Goal: Information Seeking & Learning: Learn about a topic

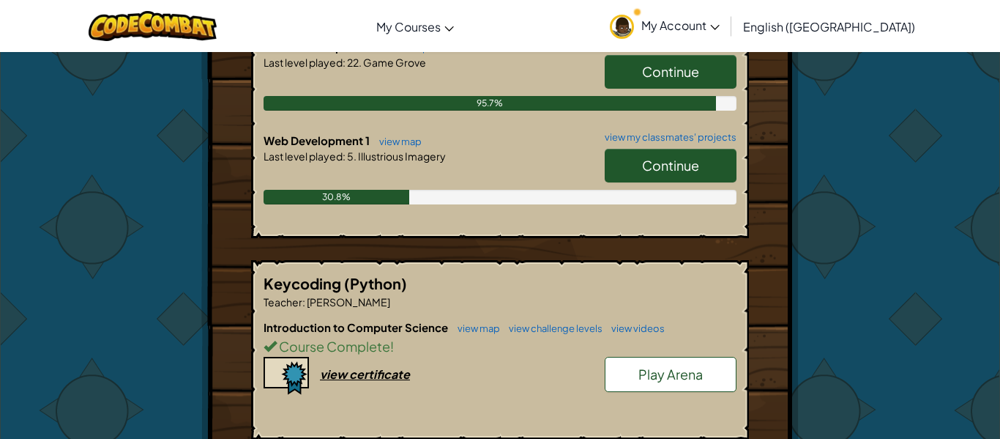
scroll to position [510, 0]
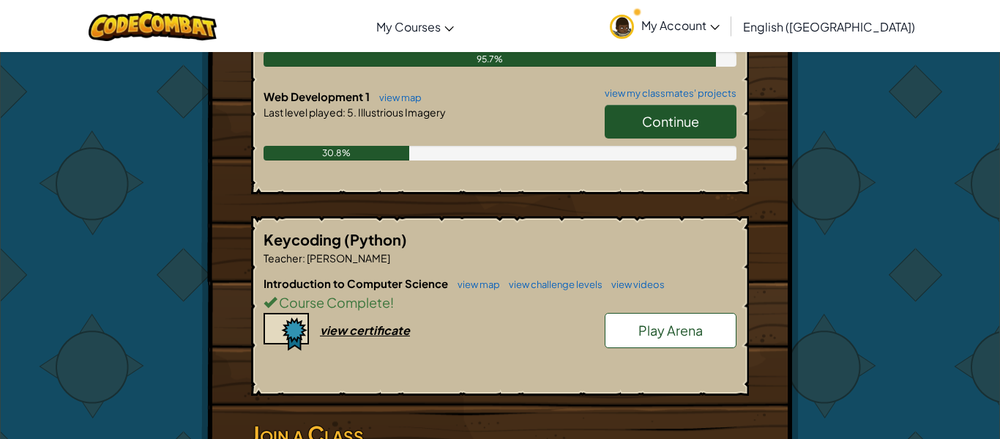
click at [675, 331] on span "Play Arena" at bounding box center [671, 330] width 64 height 17
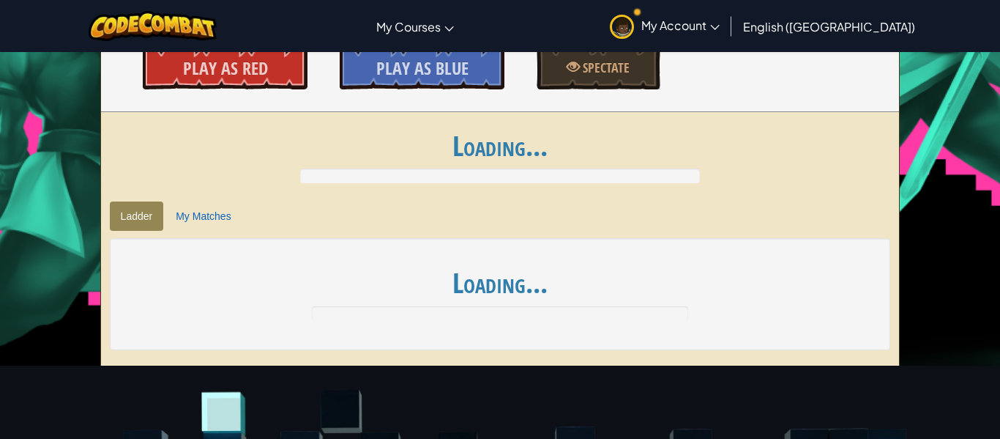
scroll to position [249, 0]
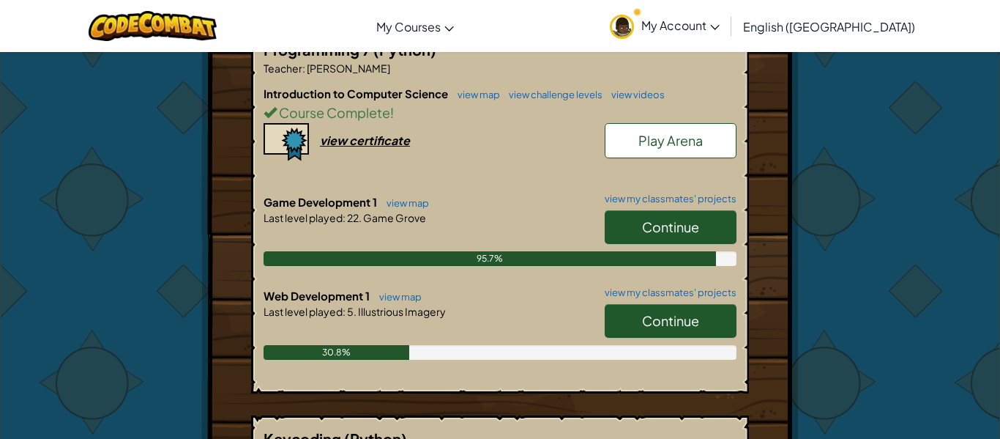
scroll to position [305, 0]
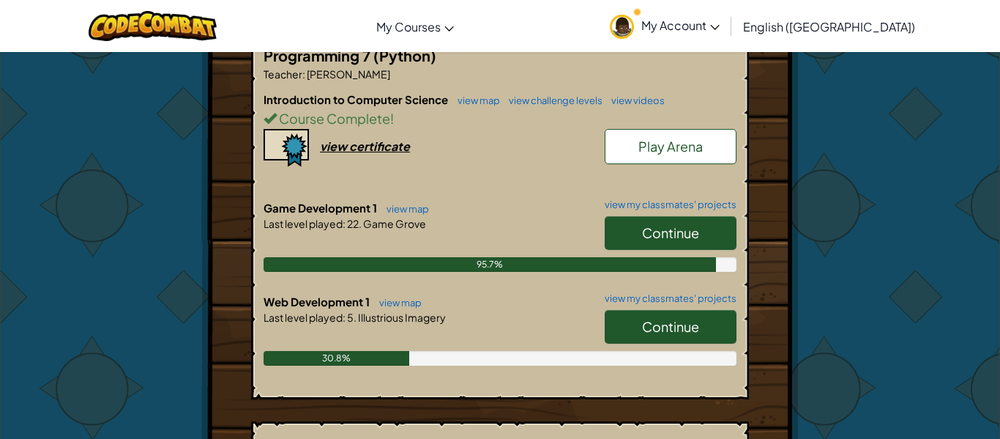
click at [639, 314] on link "Continue" at bounding box center [671, 327] width 132 height 34
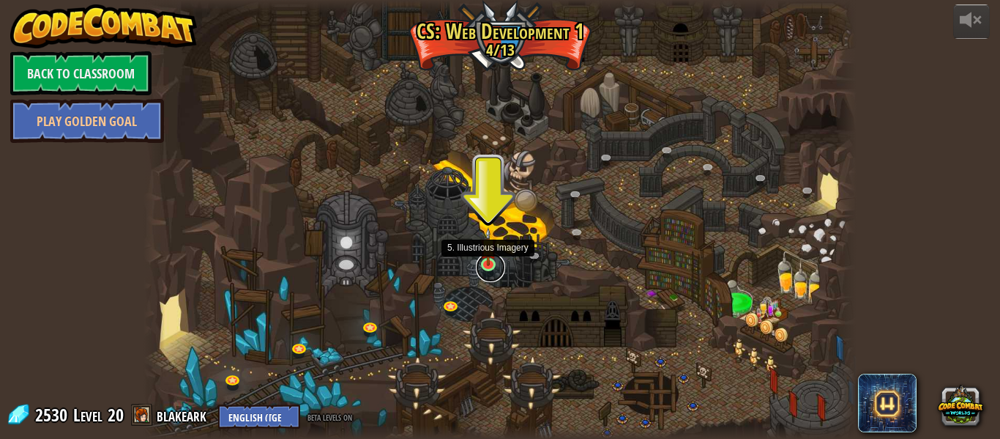
click at [494, 266] on link at bounding box center [490, 267] width 29 height 29
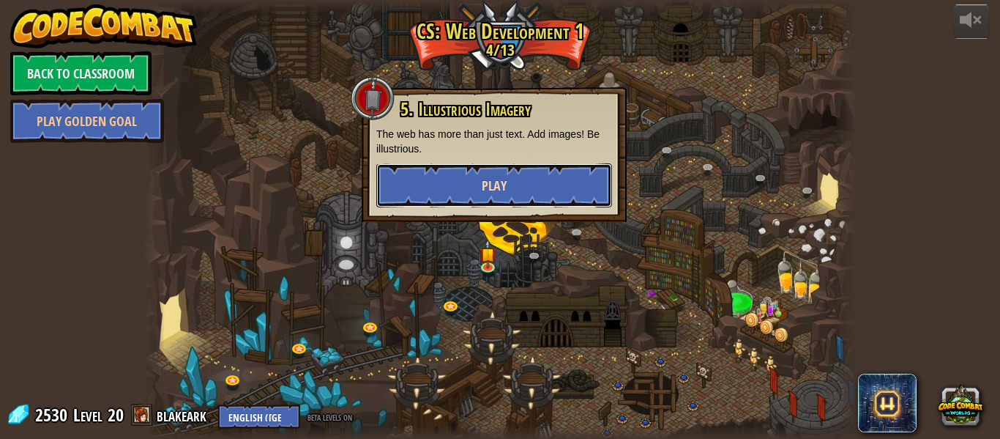
click at [431, 184] on button "Play" at bounding box center [494, 185] width 236 height 44
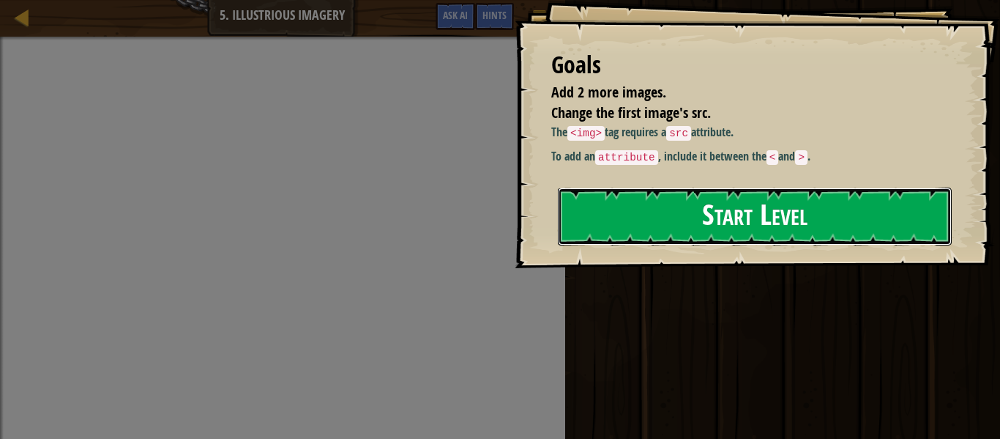
click at [740, 204] on button "Start Level" at bounding box center [755, 216] width 394 height 58
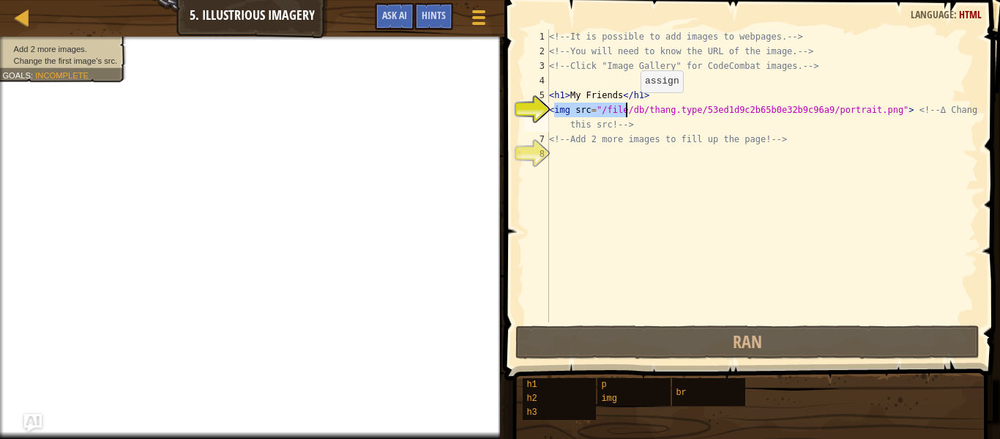
drag, startPoint x: 552, startPoint y: 108, endPoint x: 677, endPoint y: 117, distance: 125.6
click at [677, 117] on div "<!-- It is possible to add images to webpages. --> <!-- You will need to know t…" at bounding box center [762, 190] width 432 height 322
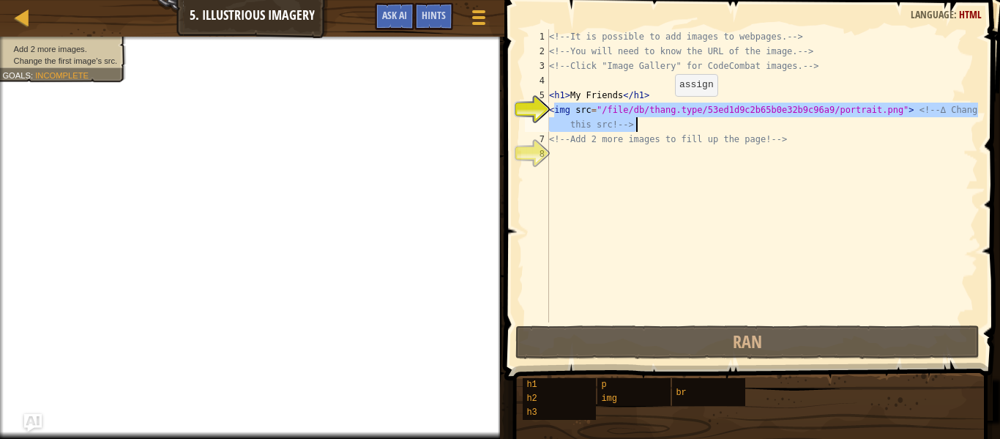
click at [663, 110] on div "<!-- It is possible to add images to webpages. --> <!-- You will need to know t…" at bounding box center [762, 175] width 432 height 293
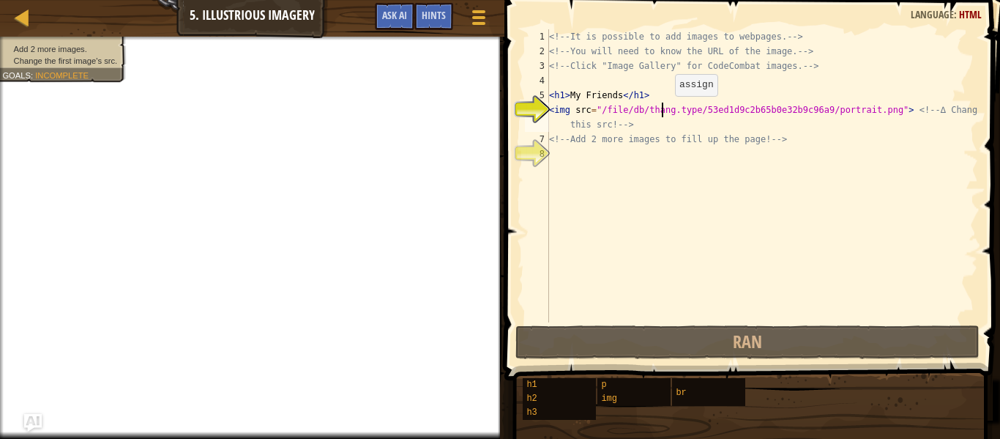
click at [663, 110] on div "<!-- It is possible to add images to webpages. --> <!-- You will need to know t…" at bounding box center [762, 190] width 432 height 322
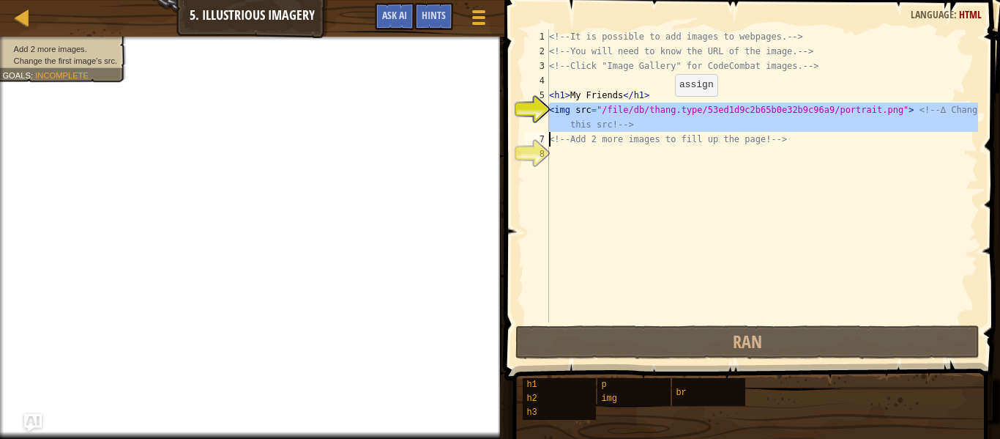
click at [663, 110] on div "<!-- It is possible to add images to webpages. --> <!-- You will need to know t…" at bounding box center [762, 175] width 432 height 293
drag, startPoint x: 548, startPoint y: 109, endPoint x: 590, endPoint y: 110, distance: 42.5
click at [590, 110] on div "<img src="/file/db/thang.type/53ed1d9c2b65b0e32b9c96a9/portrait.png"> <!-- ∆ Ch…" at bounding box center [750, 175] width 456 height 293
click at [590, 110] on div "<!-- It is possible to add images to webpages. --> <!-- You will need to know t…" at bounding box center [762, 175] width 432 height 293
type textarea "<img src="/file/db/thang.type/53ed1d9c2b65b0e32b9c96a9/portrait.png"> <!-- ∆ Ch…"
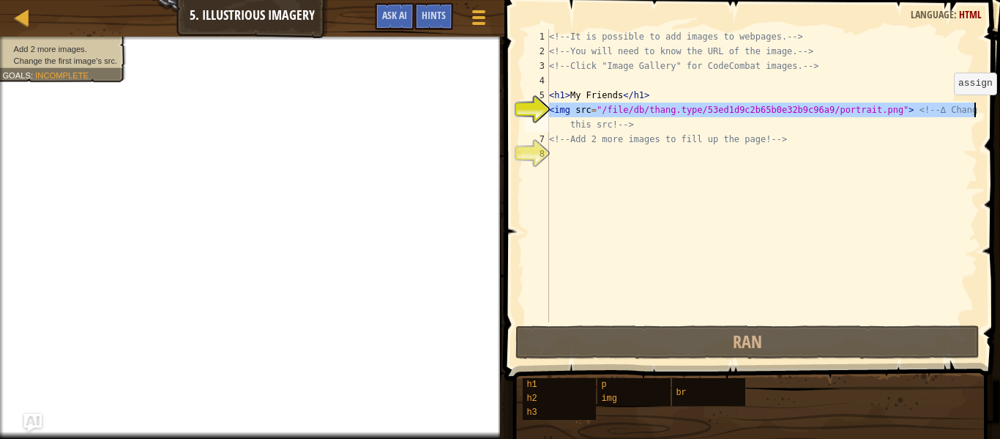
drag, startPoint x: 550, startPoint y: 111, endPoint x: 976, endPoint y: 108, distance: 425.5
click at [976, 108] on div "<!-- It is possible to add images to webpages. --> <!-- You will need to know t…" at bounding box center [762, 190] width 432 height 322
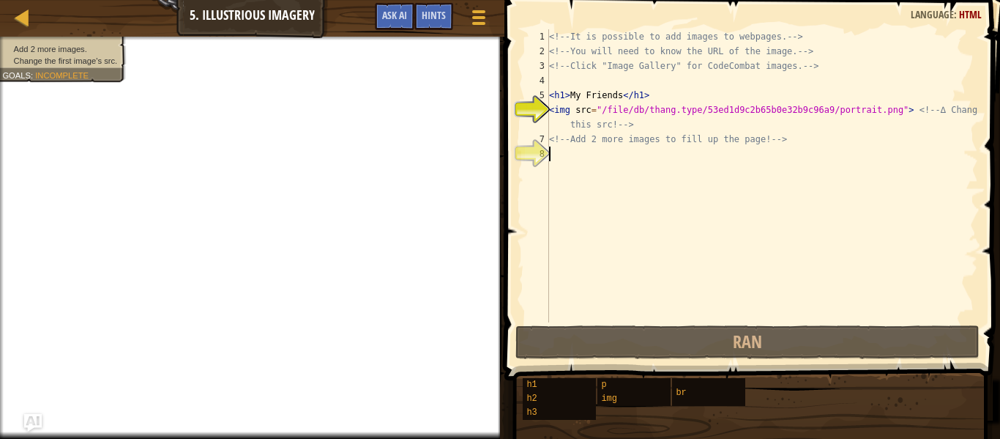
click at [689, 170] on div "<!-- It is possible to add images to webpages. --> <!-- You will need to know t…" at bounding box center [762, 190] width 432 height 322
paste textarea "<img src="/file/db/thang.type/53ed1d9c2b65b0e32b9c96a9/portrait.png"> <!-- ∆ Ch…"
type textarea "<img src="/file/db/thang.type/53ed1d9c2b65b0e32b9c96a9/portrait.png"> <!-- ∆ Ch…"
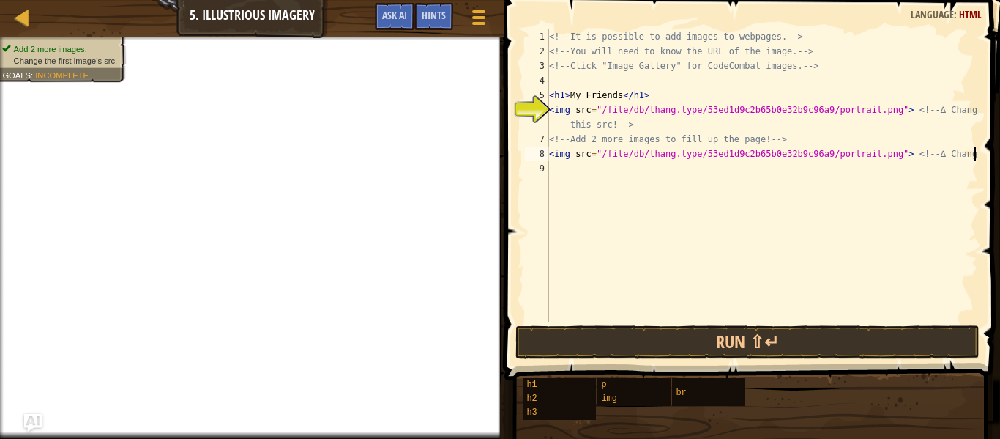
click at [626, 172] on div "<!-- It is possible to add images to webpages. --> <!-- You will need to know t…" at bounding box center [762, 190] width 432 height 322
paste textarea "<img src="/file/db/thang.type/53ed1d9c2b65b0e32b9c96a9/portrait.png"> <!-- ∆ Ch…"
click at [626, 172] on div "<!-- It is possible to add images to webpages. --> <!-- You will need to know t…" at bounding box center [762, 190] width 432 height 322
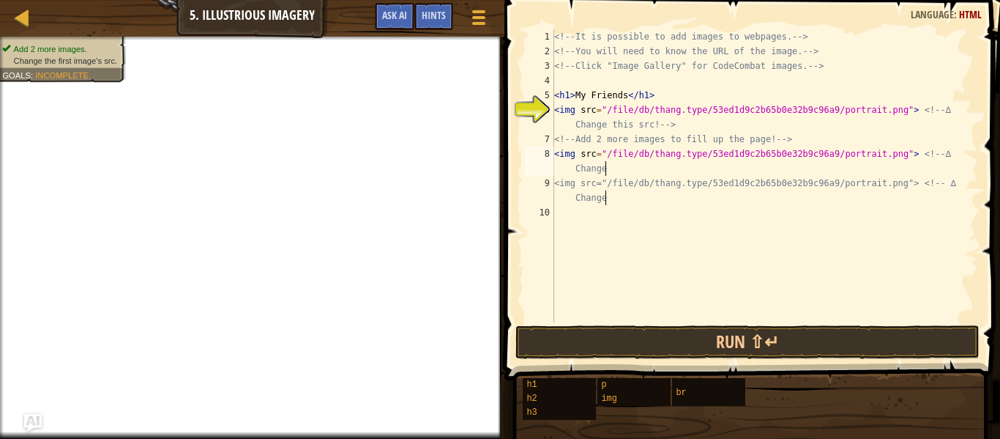
click at [614, 199] on div "<!-- It is possible to add images to webpages. --> <!-- You will need to know t…" at bounding box center [764, 190] width 427 height 322
click at [589, 108] on div "<!-- It is possible to add images to webpages. --> <!-- You will need to know t…" at bounding box center [764, 190] width 427 height 322
click at [677, 108] on div "<!-- It is possible to add images to webpages. --> <!-- You will need to know t…" at bounding box center [764, 190] width 427 height 322
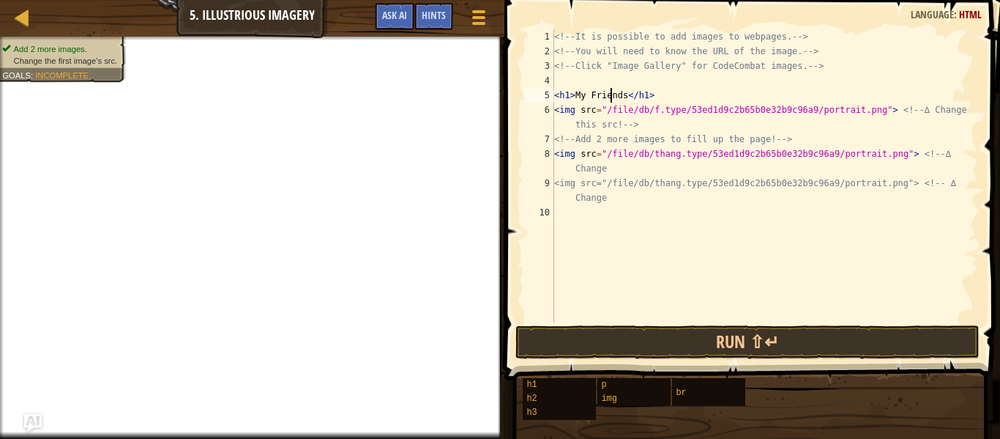
click at [611, 94] on div "<!-- It is possible to add images to webpages. --> <!-- You will need to know t…" at bounding box center [764, 190] width 427 height 322
click at [469, 21] on div at bounding box center [479, 17] width 20 height 21
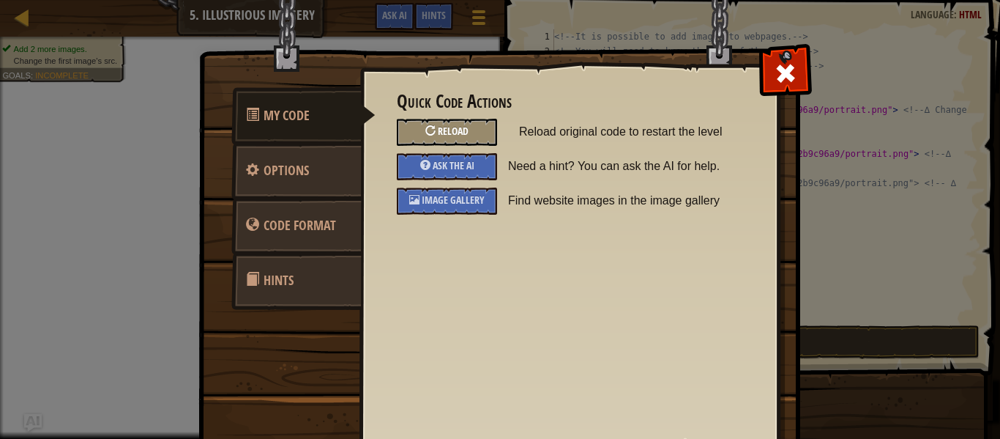
click at [472, 132] on div "Reload" at bounding box center [447, 132] width 100 height 27
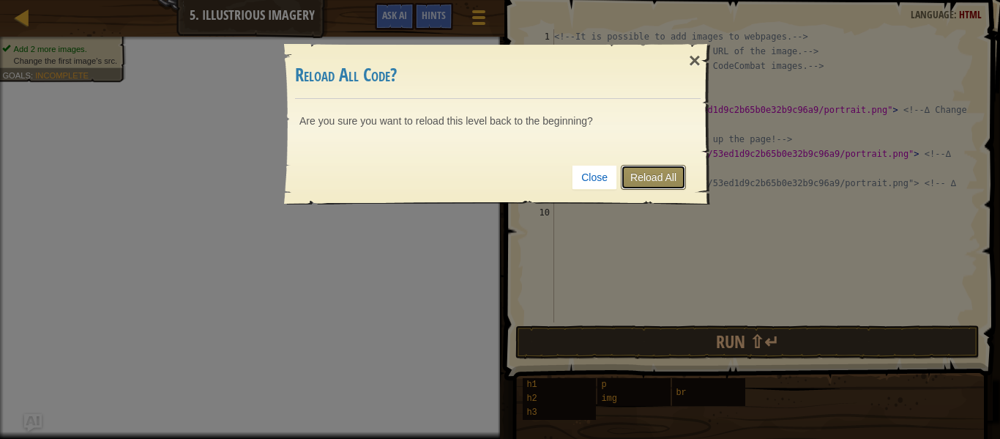
click at [658, 183] on link "Reload All" at bounding box center [653, 177] width 65 height 25
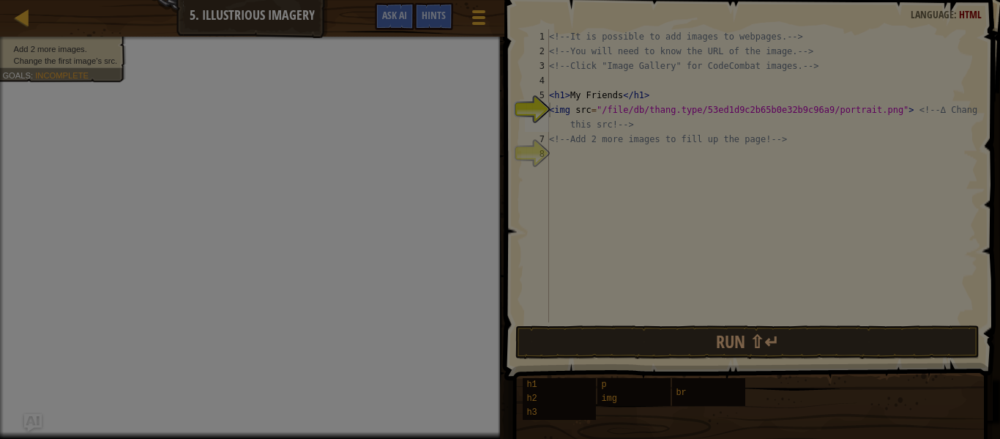
type textarea "<img src="/file/db/thang.type/53ed1d9c2b65b0e32b9c96a9/portrait.png"> <!-- ∆ Ch…"
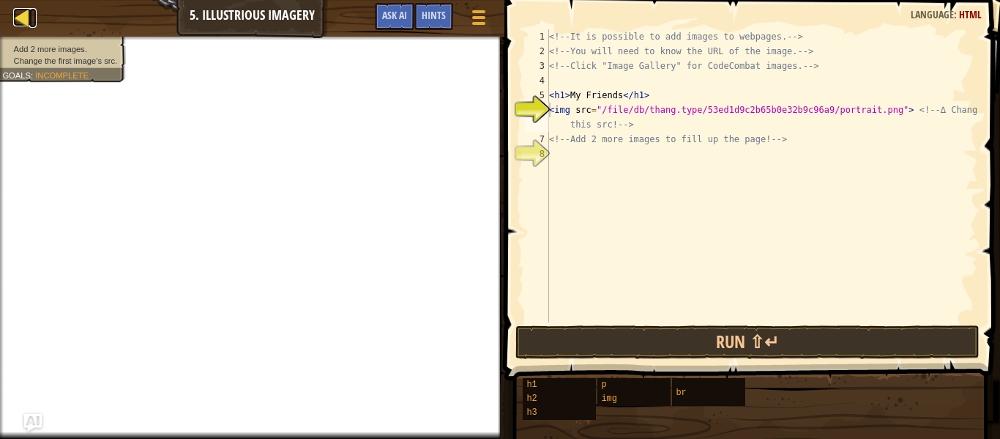
click at [22, 18] on div at bounding box center [22, 17] width 18 height 18
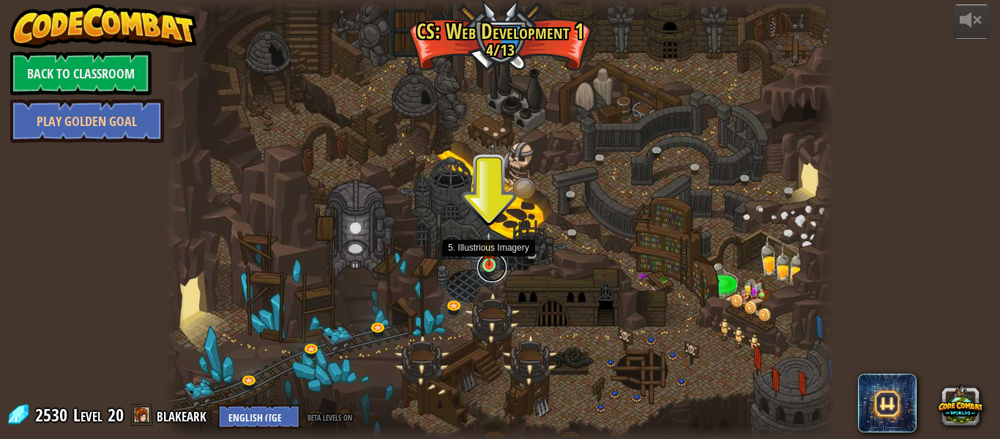
click at [492, 269] on link at bounding box center [492, 267] width 29 height 29
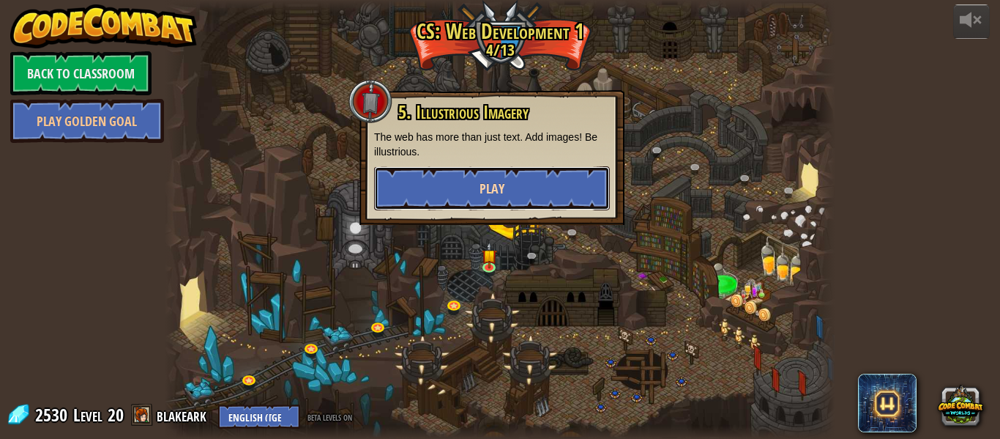
click at [453, 196] on button "Play" at bounding box center [492, 188] width 236 height 44
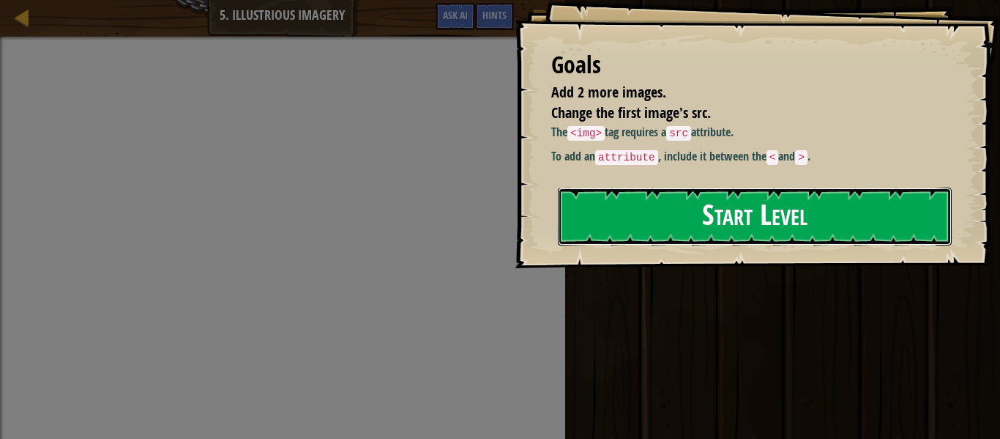
click at [628, 228] on button "Start Level" at bounding box center [755, 216] width 394 height 58
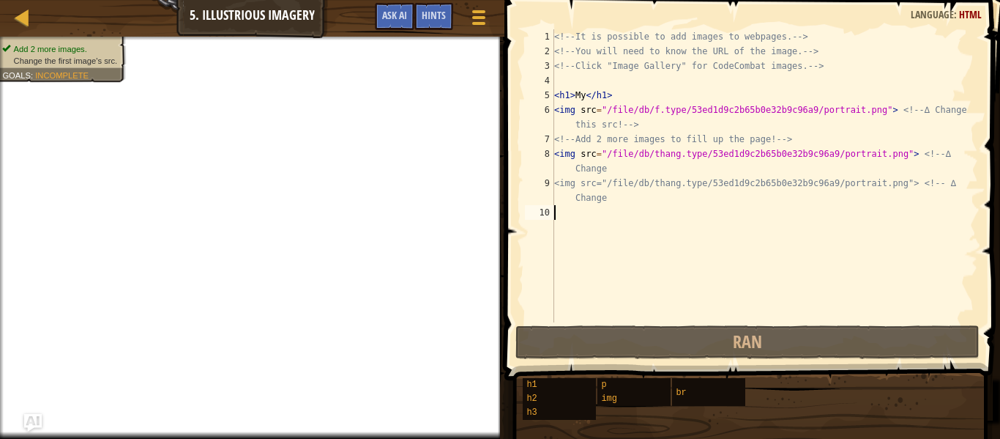
click at [586, 94] on div "<!-- It is possible to add images to webpages. --> <!-- You will need to know t…" at bounding box center [764, 190] width 427 height 322
click at [587, 94] on div "<!-- It is possible to add images to webpages. --> <!-- You will need to know t…" at bounding box center [764, 190] width 427 height 322
click at [587, 92] on div "<!-- It is possible to add images to webpages. --> <!-- You will need to know t…" at bounding box center [764, 190] width 427 height 322
click at [590, 97] on div "<!-- It is possible to add images to webpages. --> <!-- You will need to know t…" at bounding box center [764, 190] width 427 height 322
click at [588, 94] on div "<!-- It is possible to add images to webpages. --> <!-- You will need to know t…" at bounding box center [764, 190] width 427 height 322
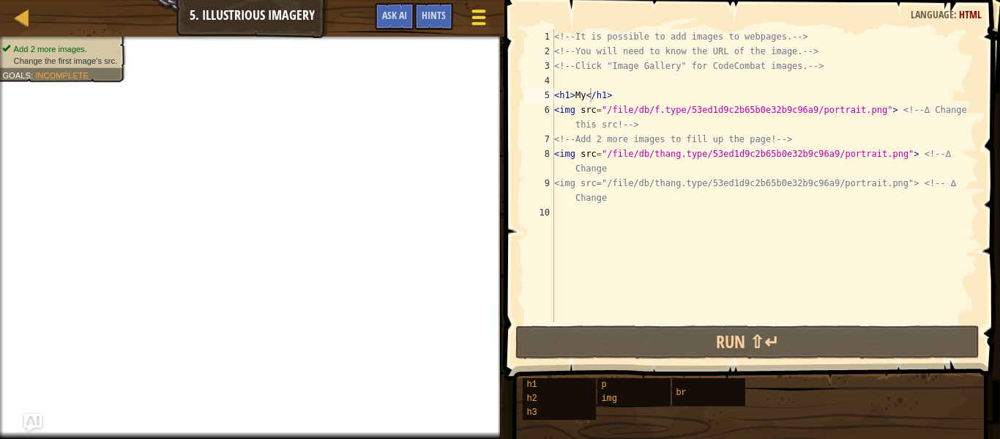
click at [472, 22] on span at bounding box center [479, 23] width 14 height 3
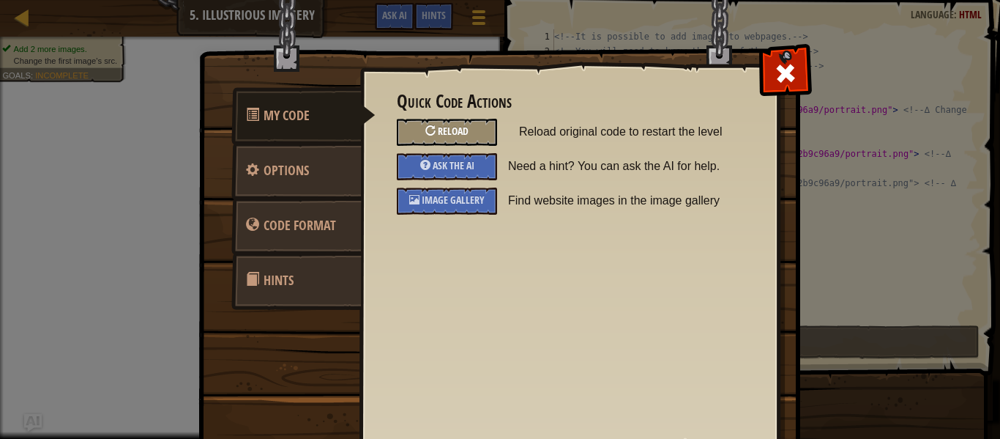
click at [464, 128] on span "Reload" at bounding box center [453, 131] width 31 height 14
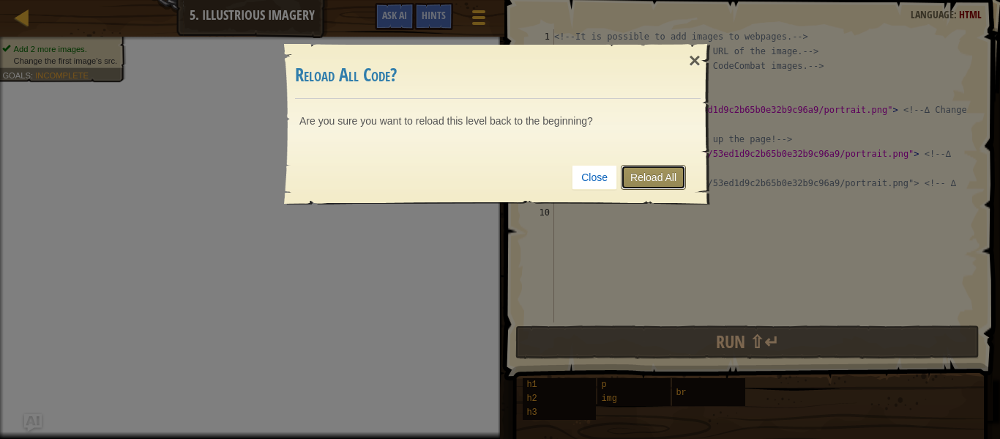
click at [631, 168] on link "Reload All" at bounding box center [653, 177] width 65 height 25
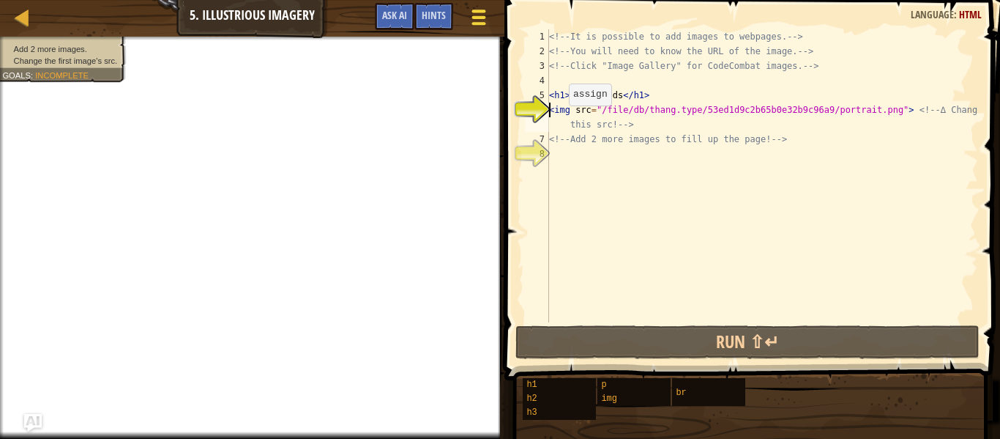
click at [475, 19] on div at bounding box center [479, 17] width 20 height 21
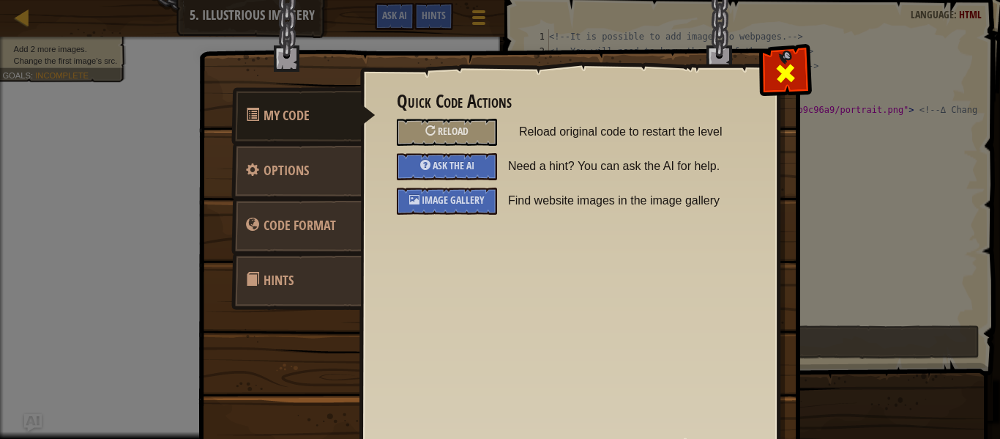
click at [792, 62] on span at bounding box center [785, 73] width 23 height 23
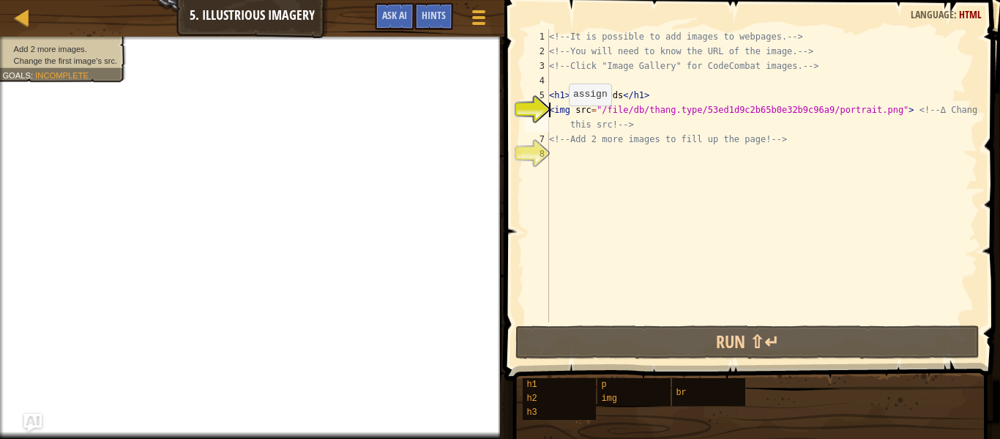
click at [792, 62] on div "<!-- It is possible to add images to webpages. --> <!-- You will need to know t…" at bounding box center [762, 190] width 432 height 322
type textarea "<!-- Click "Image Gallery" for CodeCombat images. -->"
click at [24, 18] on div at bounding box center [22, 17] width 18 height 18
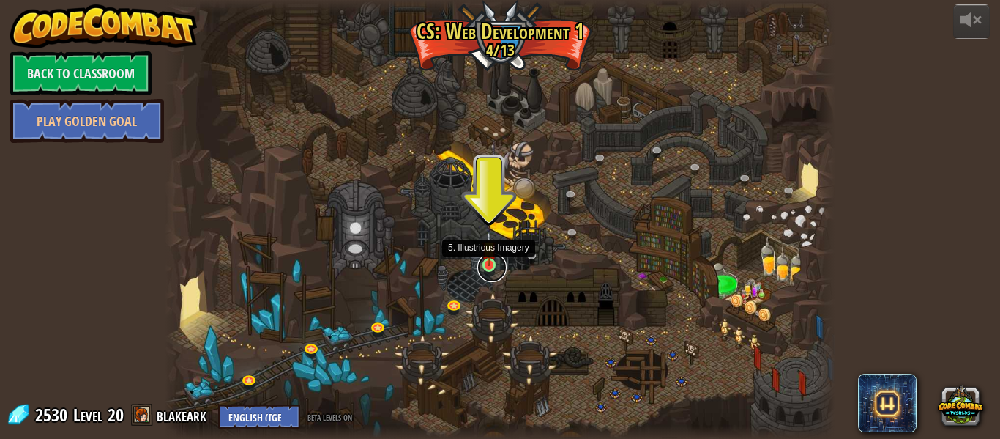
click at [489, 273] on link at bounding box center [492, 267] width 29 height 29
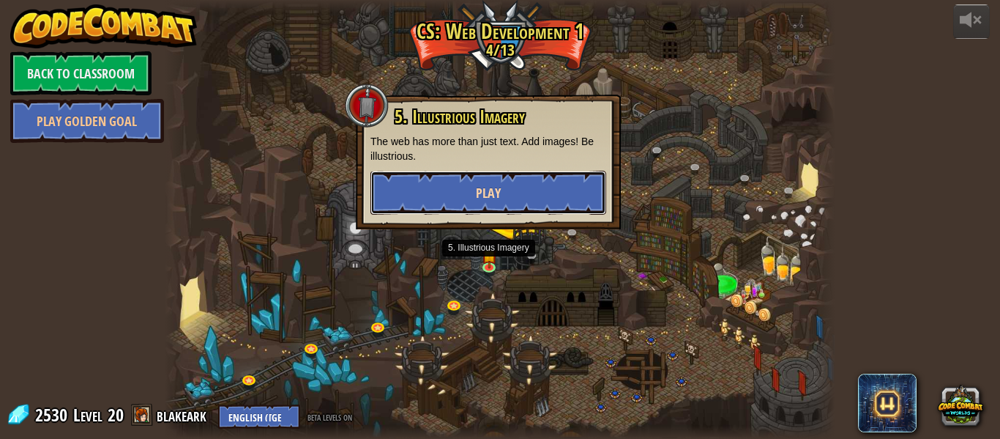
click at [484, 204] on button "Play" at bounding box center [489, 193] width 236 height 44
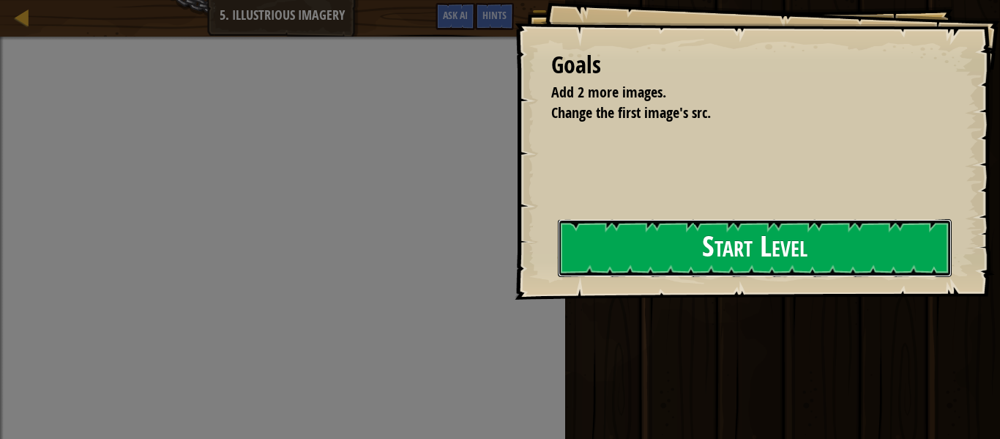
click at [568, 265] on button "Start Level" at bounding box center [755, 248] width 394 height 58
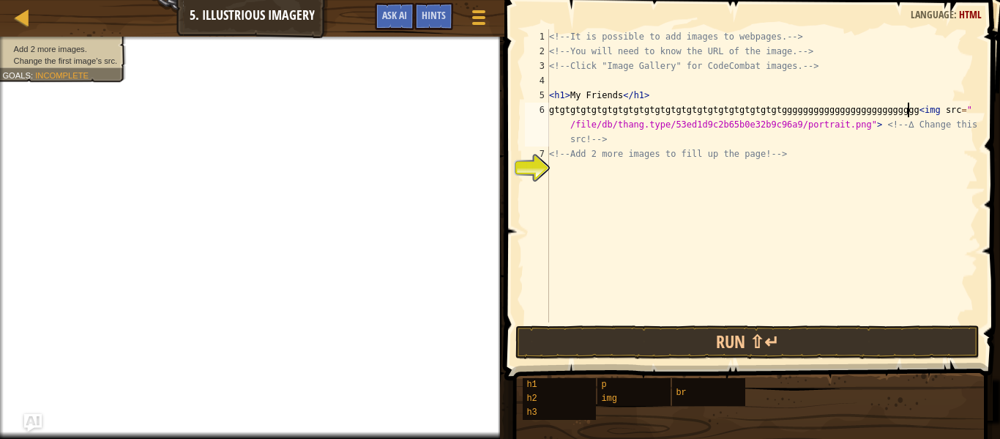
scroll to position [7, 52]
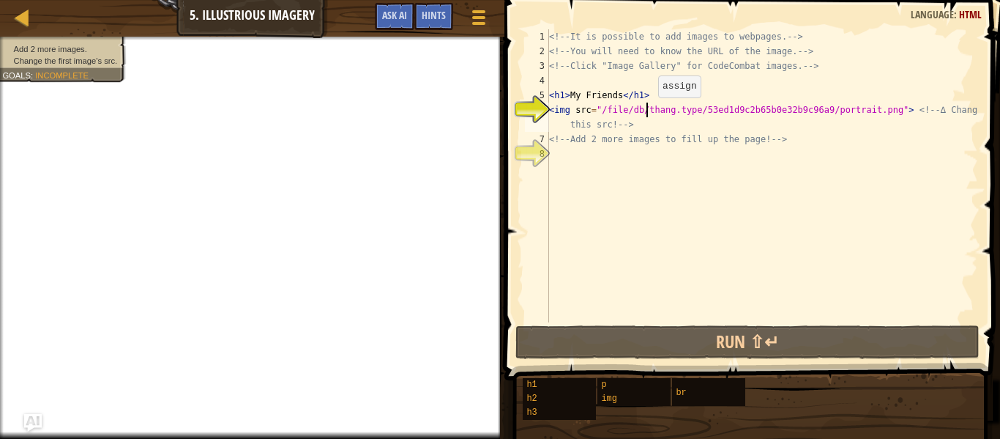
click at [646, 111] on div "<!-- It is possible to add images to webpages. --> <!-- You will need to know t…" at bounding box center [762, 190] width 432 height 322
type textarea "<img src="/file/db/thang.type/53ed1d9c2b65b0e32b9c96a9/portrait.png"> <!-- ∆ Ch…"
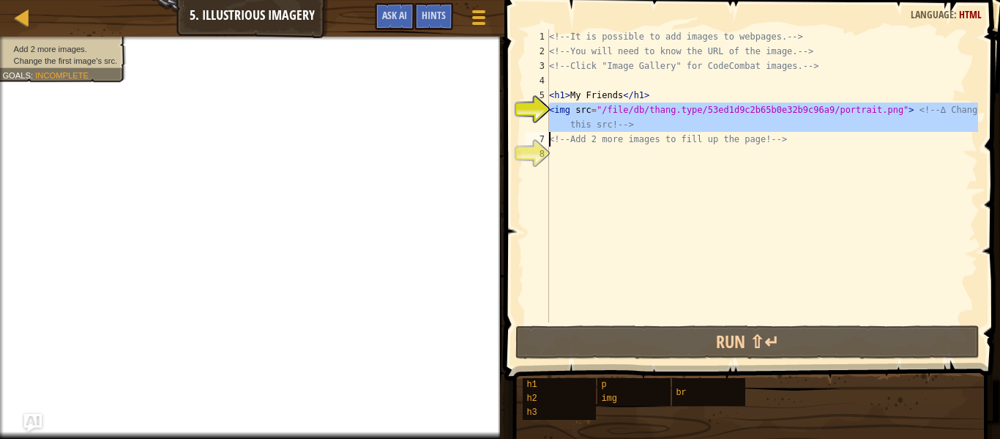
click at [622, 163] on div "<!-- It is possible to add images to webpages. --> <!-- You will need to know t…" at bounding box center [762, 190] width 432 height 322
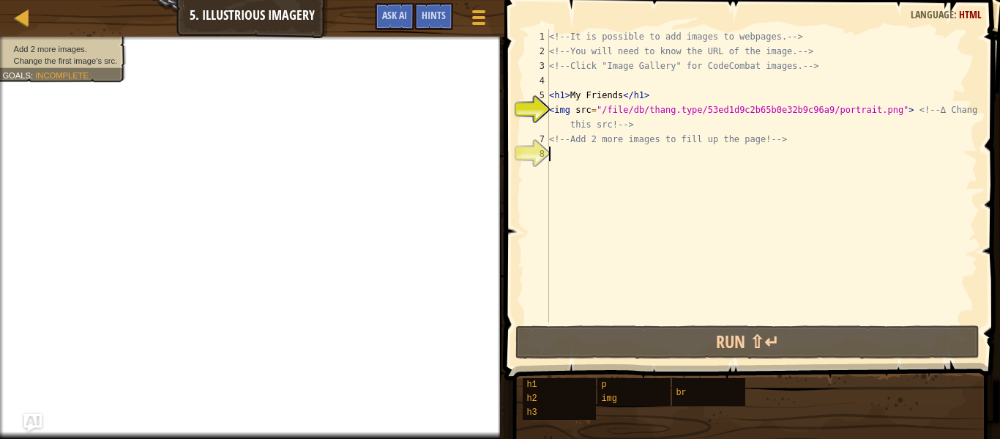
type textarea "V"
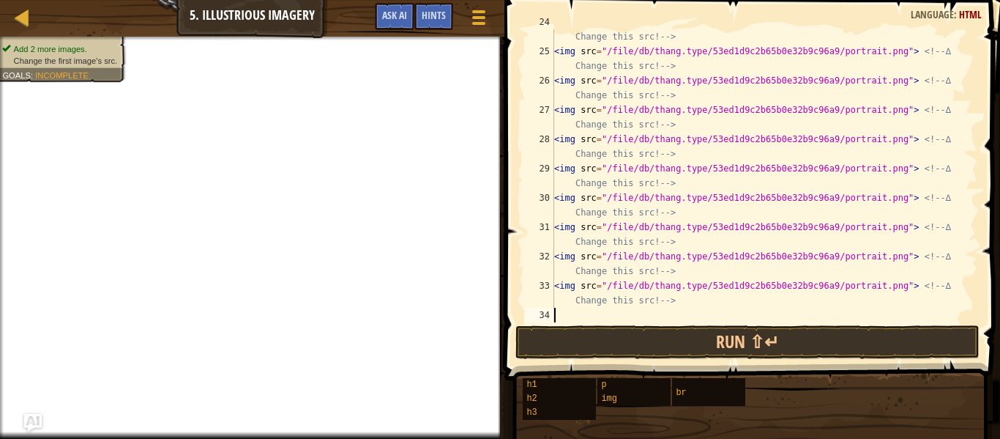
scroll to position [601, 0]
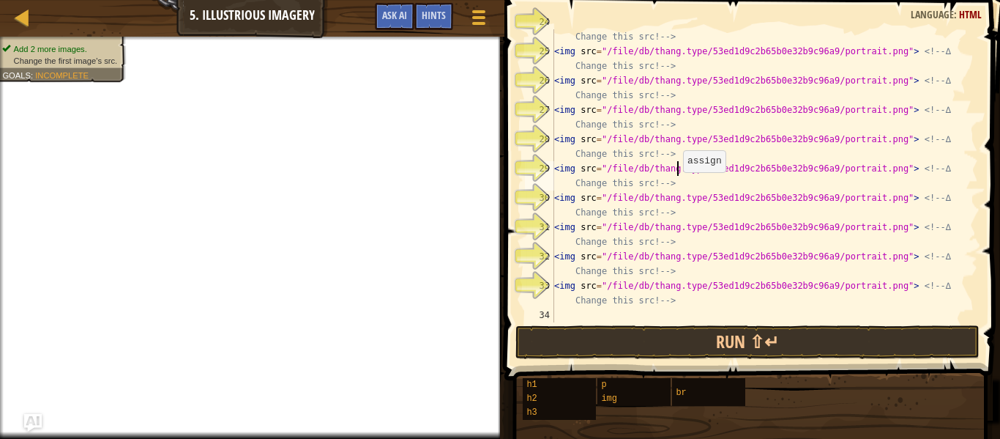
click at [676, 172] on div "< img src = "/file/db/thang.type/53ed1d9c2b65b0e32b9c96a9/portrait.png" > <!-- …" at bounding box center [764, 183] width 427 height 337
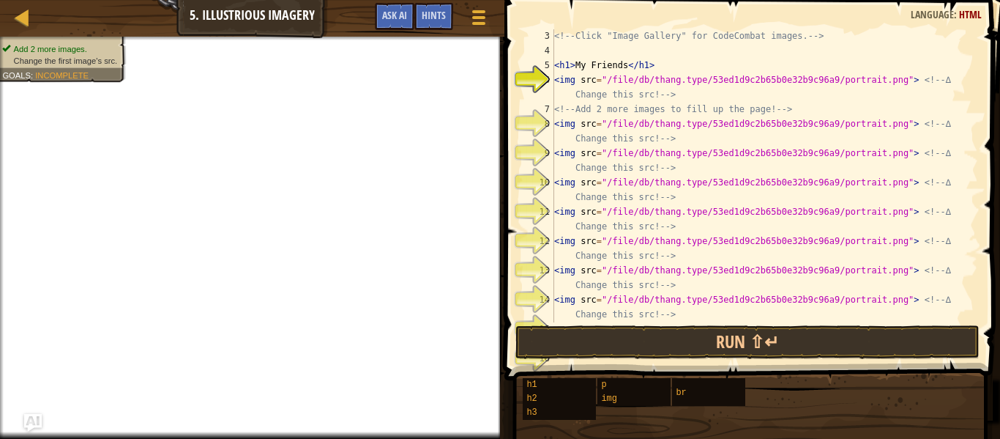
scroll to position [0, 0]
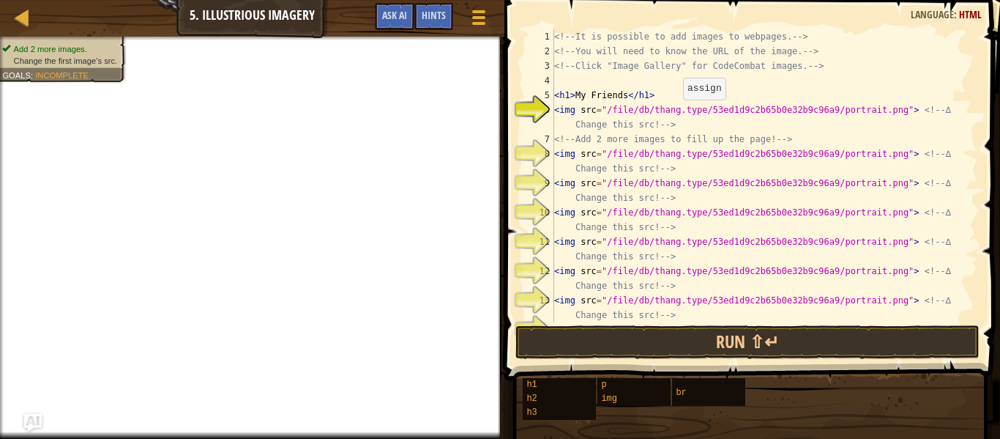
click at [675, 114] on div "<!-- It is possible to add images to webpages. --> <!-- You will need to know t…" at bounding box center [764, 197] width 427 height 337
click at [674, 161] on div "<!-- It is possible to add images to webpages. --> <!-- You will need to know t…" at bounding box center [764, 197] width 427 height 337
click at [677, 153] on div "<!-- It is possible to add images to webpages. --> <!-- You will need to know t…" at bounding box center [764, 197] width 427 height 337
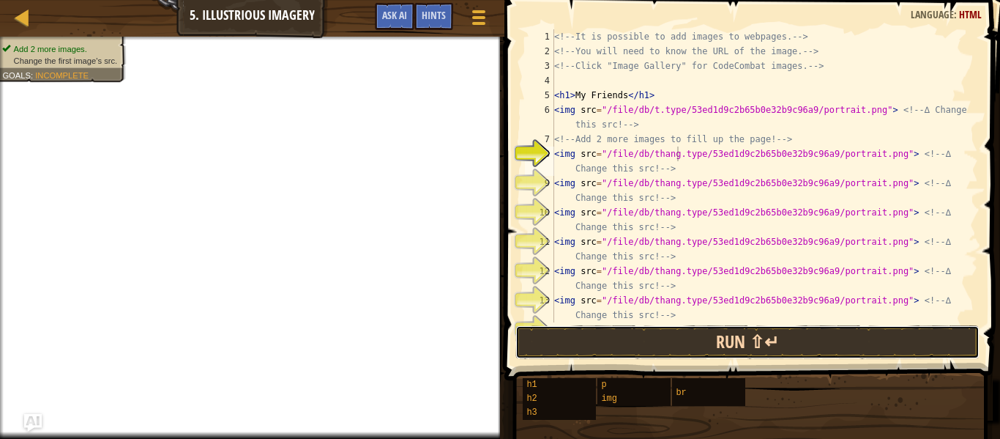
click at [698, 345] on button "Run ⇧↵" at bounding box center [748, 342] width 464 height 34
click at [698, 343] on button "Run ⇧↵" at bounding box center [748, 342] width 464 height 34
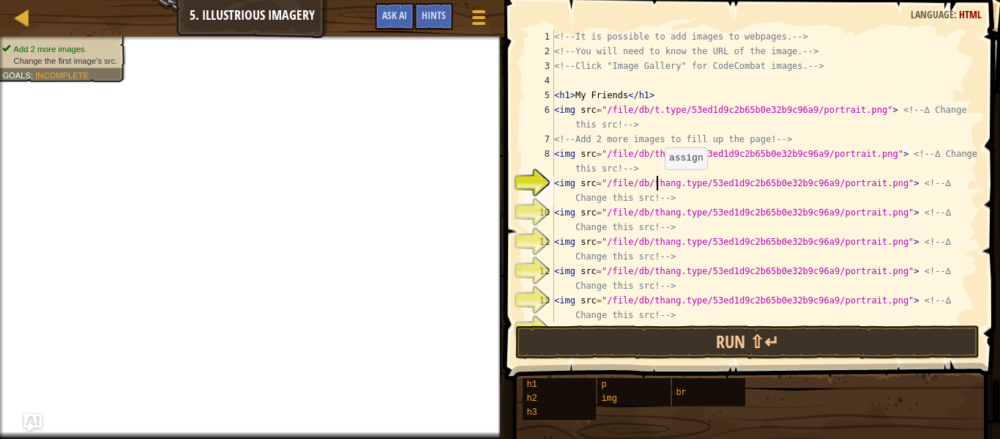
click at [657, 184] on div "<!-- It is possible to add images to webpages. --> <!-- You will need to know t…" at bounding box center [764, 197] width 427 height 337
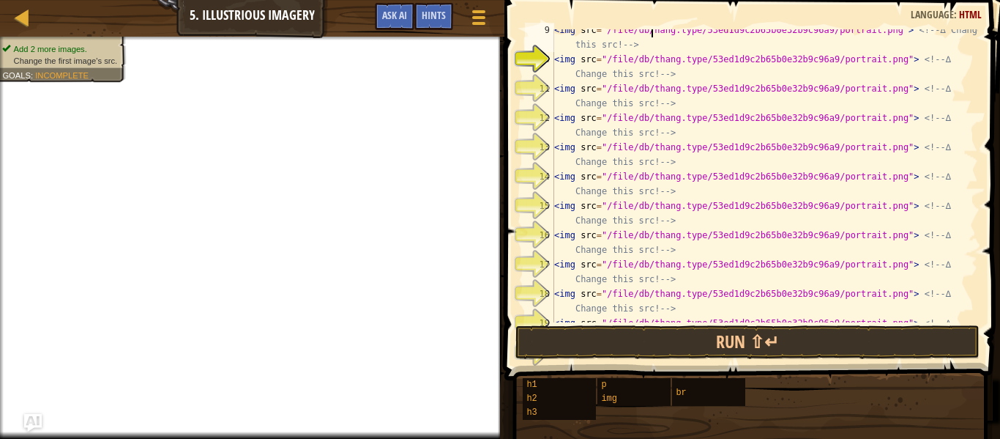
scroll to position [154, 0]
click at [697, 212] on div "< img src = "/file/db/hang.type/53ed1d9c2b65b0e32b9c96a9/portrait.png" > <!-- ∆…" at bounding box center [764, 198] width 427 height 352
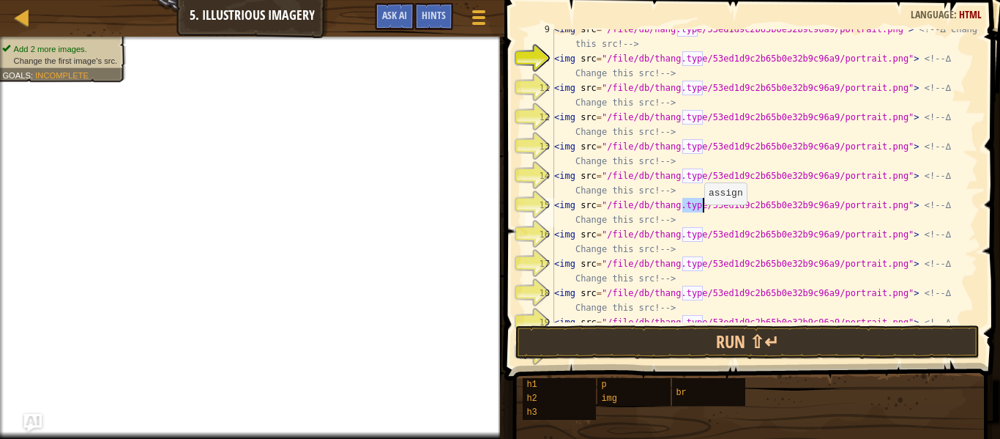
click at [697, 212] on div "< img src = "/file/db/hang.type/53ed1d9c2b65b0e32b9c96a9/portrait.png" > <!-- ∆…" at bounding box center [764, 198] width 427 height 352
click at [697, 212] on div "< img src = "/file/db/hang.type/53ed1d9c2b65b0e32b9c96a9/portrait.png" > <!-- ∆…" at bounding box center [764, 175] width 427 height 293
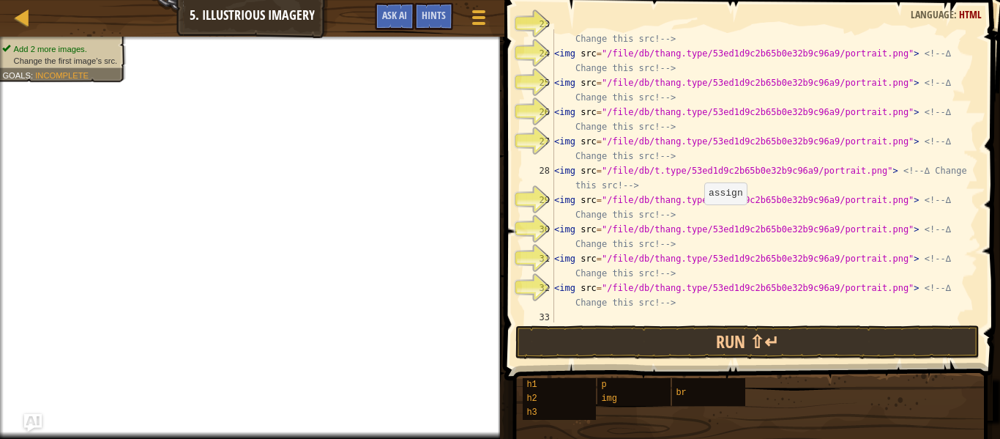
scroll to position [586, 0]
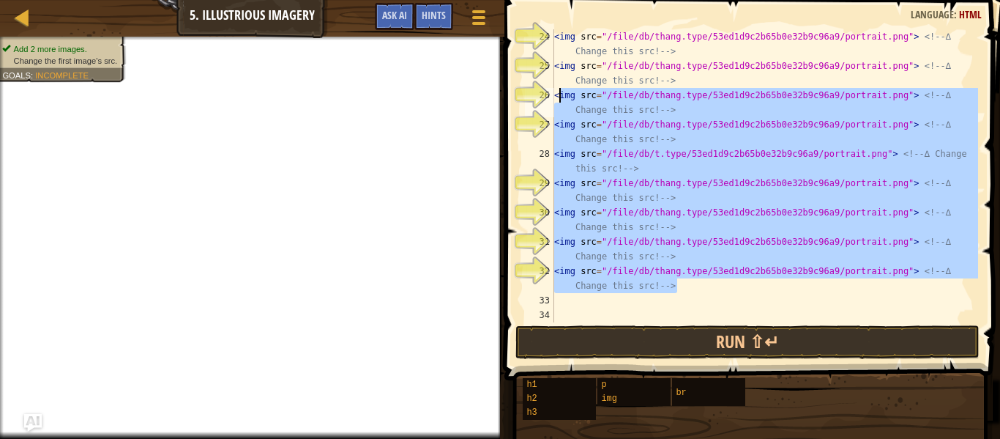
drag, startPoint x: 683, startPoint y: 289, endPoint x: 565, endPoint y: 85, distance: 235.7
click at [565, 85] on div "< img src = "/file/db/thang.type/53ed1d9c2b65b0e32b9c96a9/portrait.png" > <!-- …" at bounding box center [764, 197] width 427 height 337
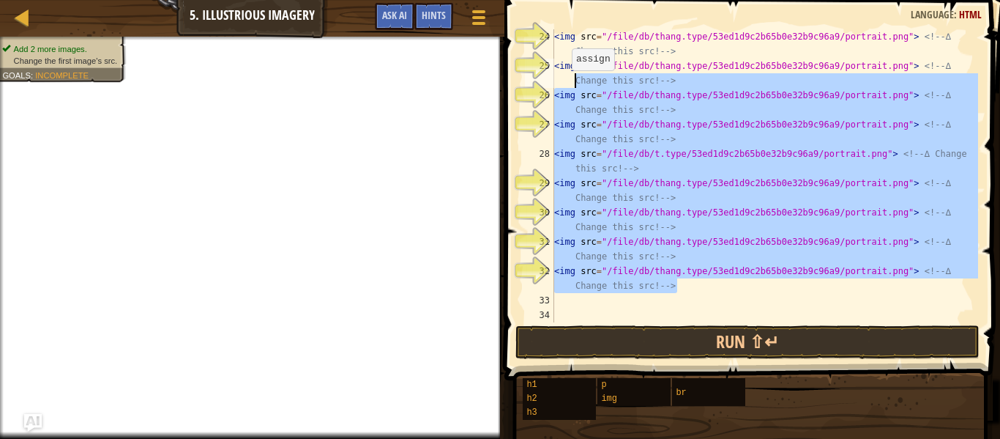
type textarea "<img src="/file/db/thang.type/53ed1d9c2b65b0e32b9c96a9/portrait.png"> <!-- ∆"
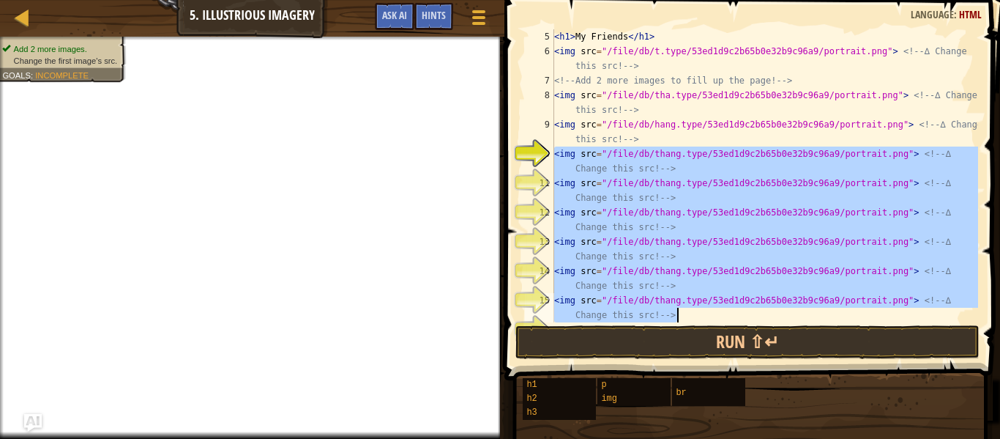
scroll to position [366, 0]
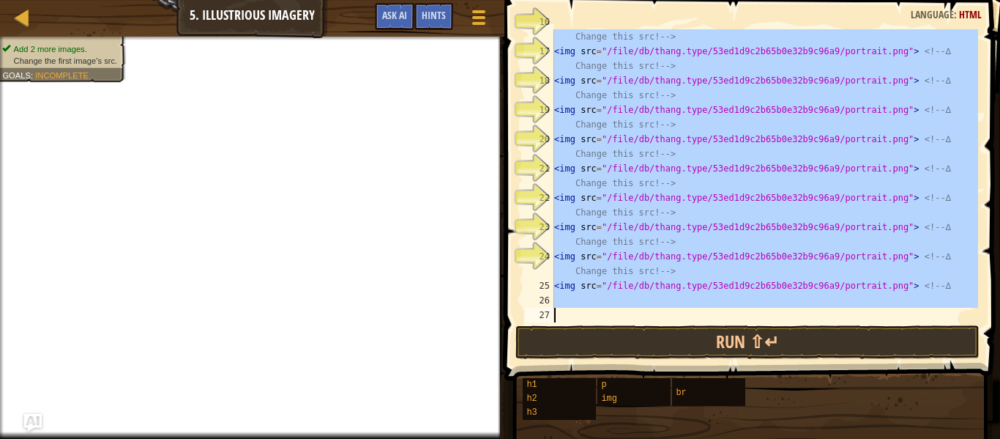
drag, startPoint x: 556, startPoint y: 209, endPoint x: 751, endPoint y: 368, distance: 251.5
click at [751, 368] on div "Hints Image Gallery <img src="/file/db/thang.type/53ed1d9c2b65b0e32b9c96a9/port…" at bounding box center [750, 215] width 500 height 431
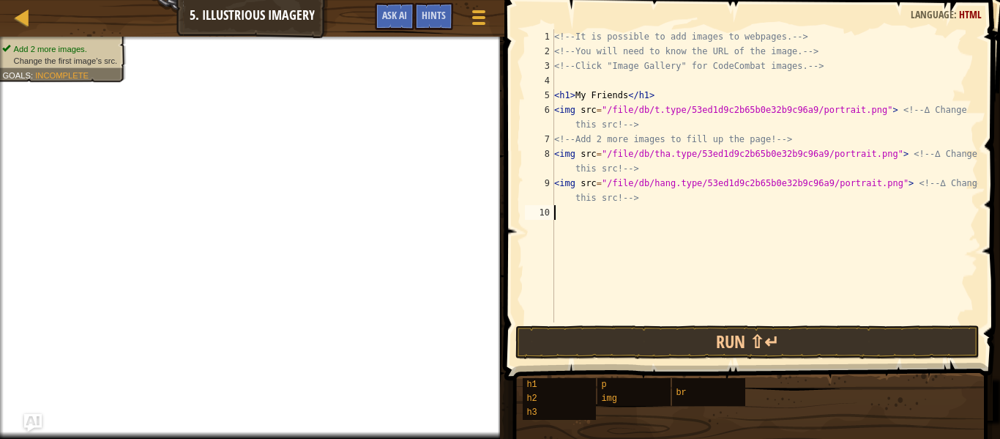
click at [596, 185] on div "<!-- It is possible to add images to webpages. --> <!-- You will need to know t…" at bounding box center [764, 190] width 427 height 322
click at [595, 109] on div "<!-- It is possible to add images to webpages. --> <!-- You will need to know t…" at bounding box center [764, 190] width 427 height 322
click at [680, 156] on div "<!-- It is possible to add images to webpages. --> <!-- You will need to know t…" at bounding box center [764, 190] width 427 height 322
click at [570, 153] on div "<!-- It is possible to add images to webpages. --> <!-- You will need to know t…" at bounding box center [764, 190] width 427 height 322
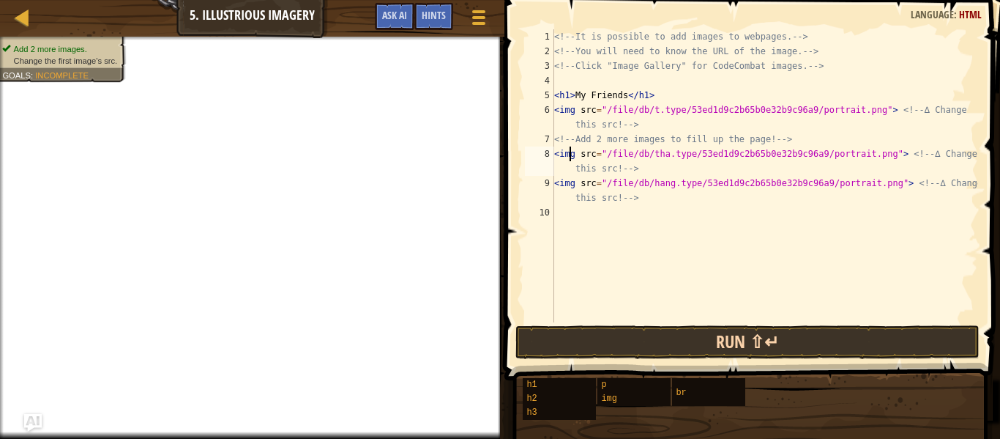
type textarea "<img src="/file/db/tha.type/53ed1d9c2b65b0e32b9c96a9/portrait.png"> <!-- ∆ Chan…"
click at [672, 338] on button "Run ⇧↵" at bounding box center [748, 342] width 464 height 34
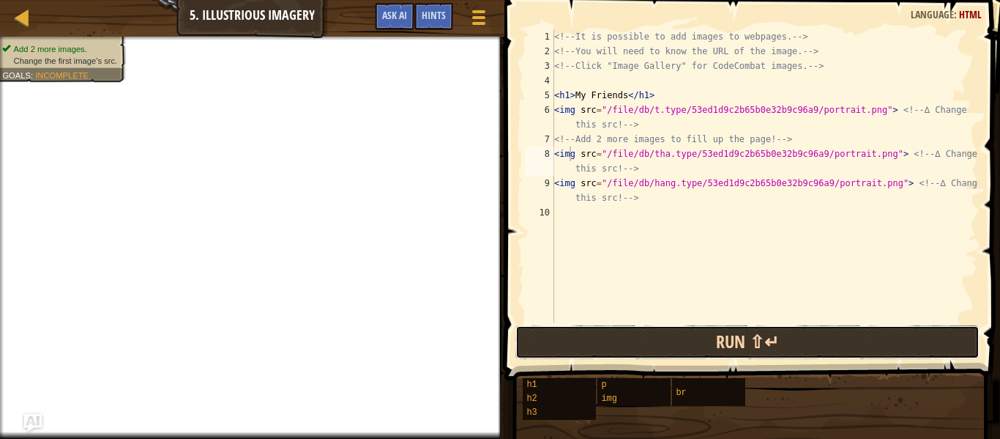
click at [672, 338] on button "Run ⇧↵" at bounding box center [748, 342] width 464 height 34
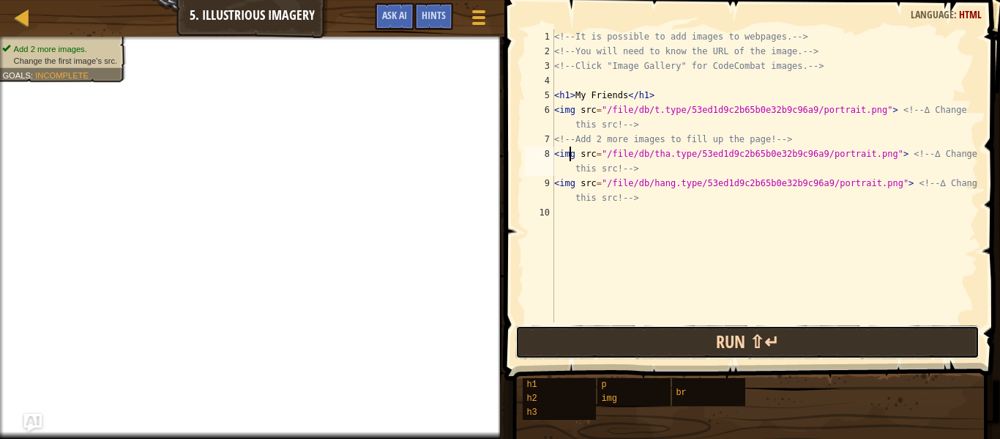
click at [672, 338] on button "Run ⇧↵" at bounding box center [748, 342] width 464 height 34
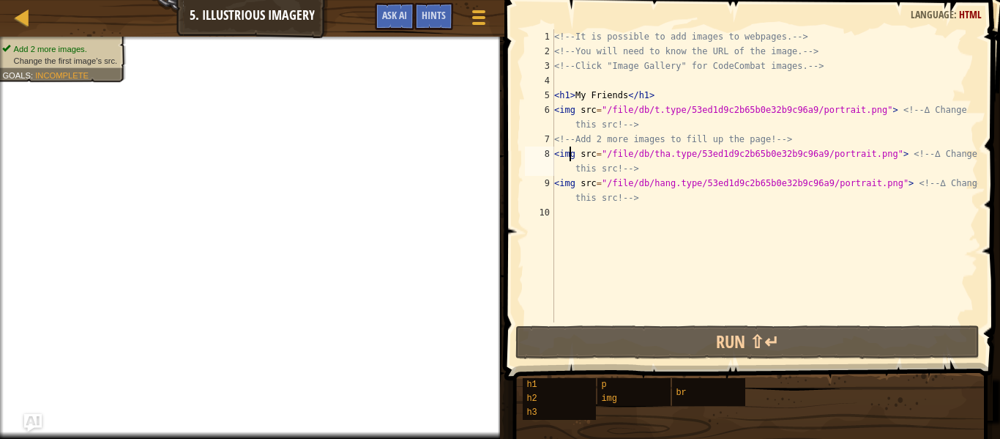
click at [597, 154] on div "<!-- It is possible to add images to webpages. --> <!-- You will need to know t…" at bounding box center [764, 190] width 427 height 322
click at [100, 60] on span "Change the first image's src." at bounding box center [66, 61] width 104 height 10
click at [101, 59] on span "Change the first image's src." at bounding box center [66, 61] width 104 height 10
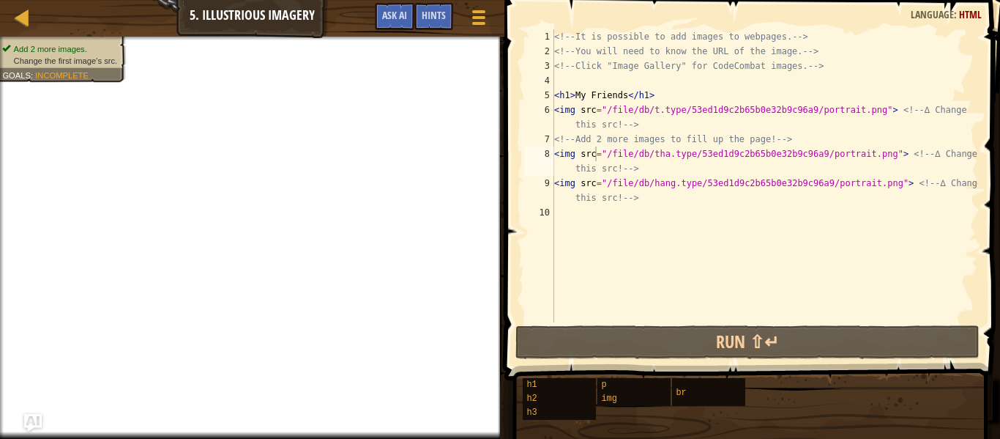
click at [101, 59] on span "Change the first image's src." at bounding box center [66, 61] width 104 height 10
click at [49, 59] on span "Change the first image's src." at bounding box center [66, 61] width 104 height 10
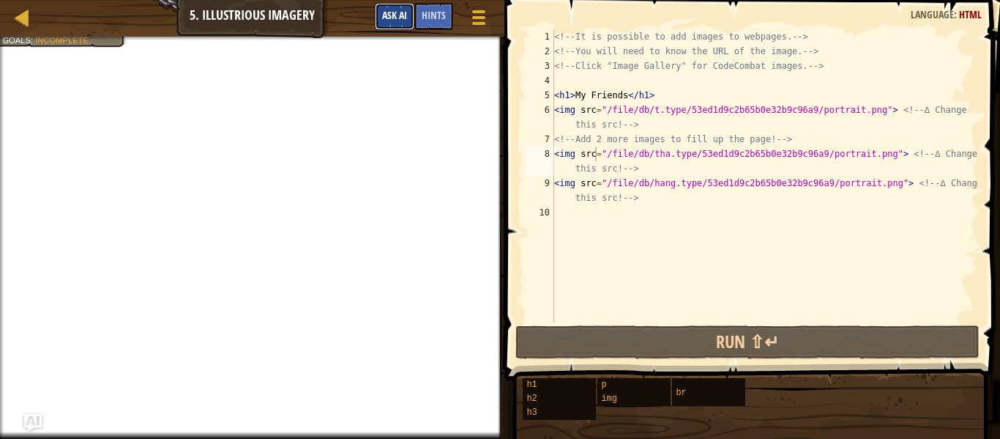
click at [403, 26] on button "Ask AI" at bounding box center [395, 16] width 40 height 27
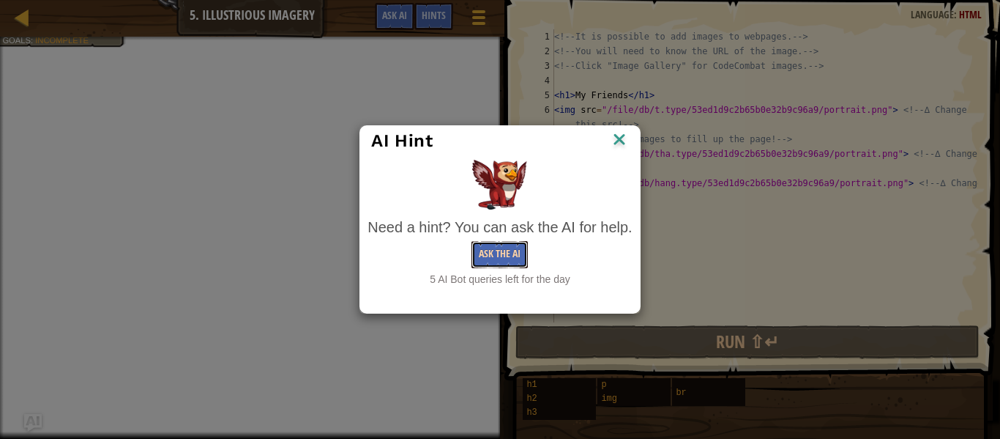
click at [508, 246] on button "Ask the AI" at bounding box center [500, 254] width 56 height 27
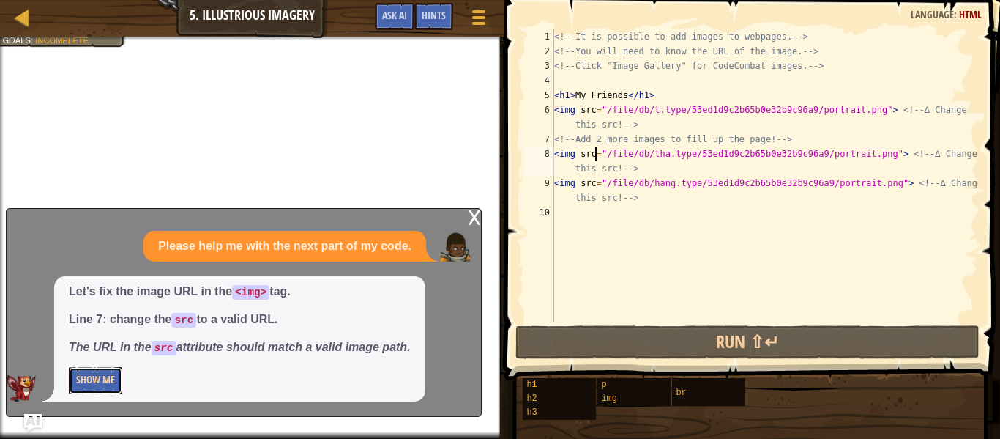
click at [81, 384] on button "Show Me" at bounding box center [95, 380] width 53 height 27
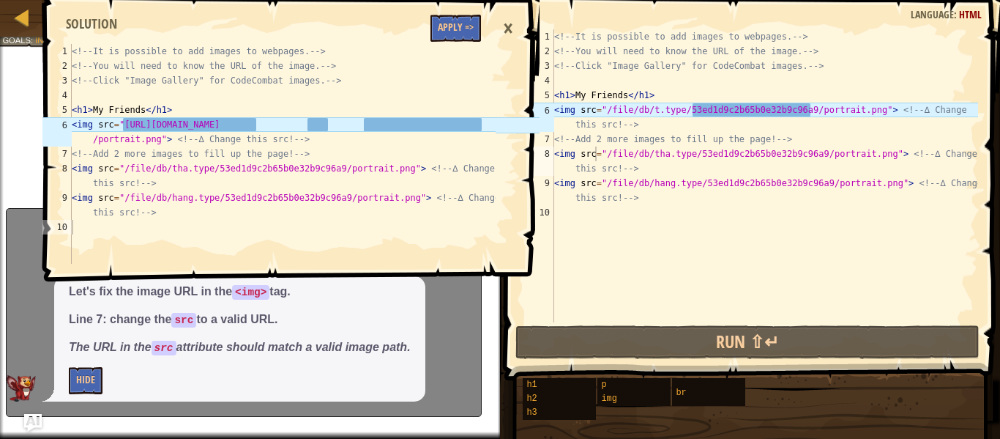
type textarea "<img src="[URL][DOMAIN_NAME]"> <!-- ∆ Change this src! -->"
drag, startPoint x: 123, startPoint y: 122, endPoint x: 256, endPoint y: 127, distance: 132.7
click at [256, 127] on div "<!-- It is possible to add images to webpages. --> <!-- You will need to know t…" at bounding box center [282, 168] width 427 height 249
click at [140, 119] on div "<!-- It is possible to add images to webpages. --> <!-- You will need to know t…" at bounding box center [282, 154] width 427 height 220
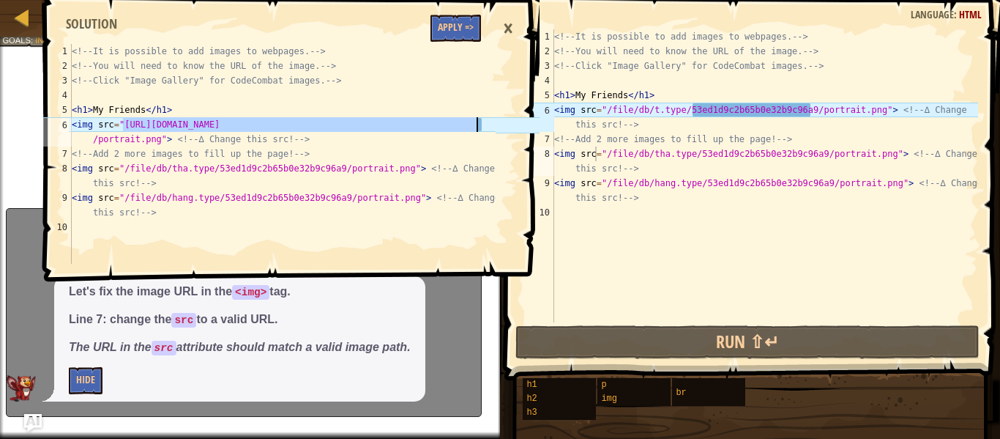
drag, startPoint x: 124, startPoint y: 122, endPoint x: 489, endPoint y: 125, distance: 364.7
click at [489, 125] on div "<!-- It is possible to add images to webpages. --> <!-- You will need to know t…" at bounding box center [282, 168] width 427 height 249
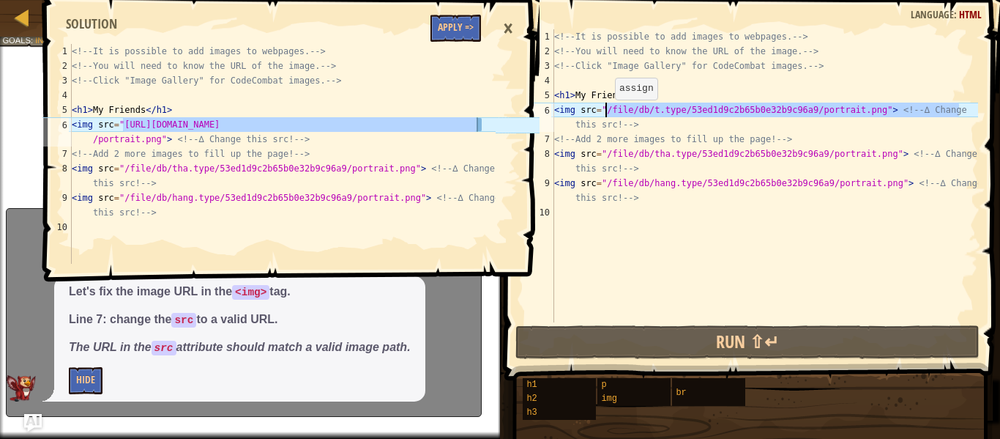
drag, startPoint x: 970, startPoint y: 116, endPoint x: 607, endPoint y: 114, distance: 363.3
click at [607, 114] on div "<!-- It is possible to add images to webpages. --> <!-- You will need to know t…" at bounding box center [764, 190] width 427 height 322
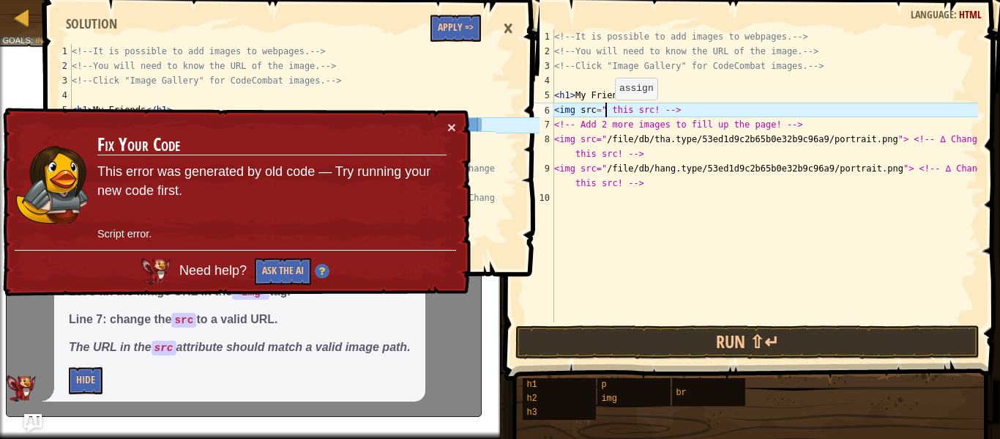
paste textarea "[URL][DOMAIN_NAME]"
type textarea "<img src="[URL][DOMAIN_NAME] this src! -->"
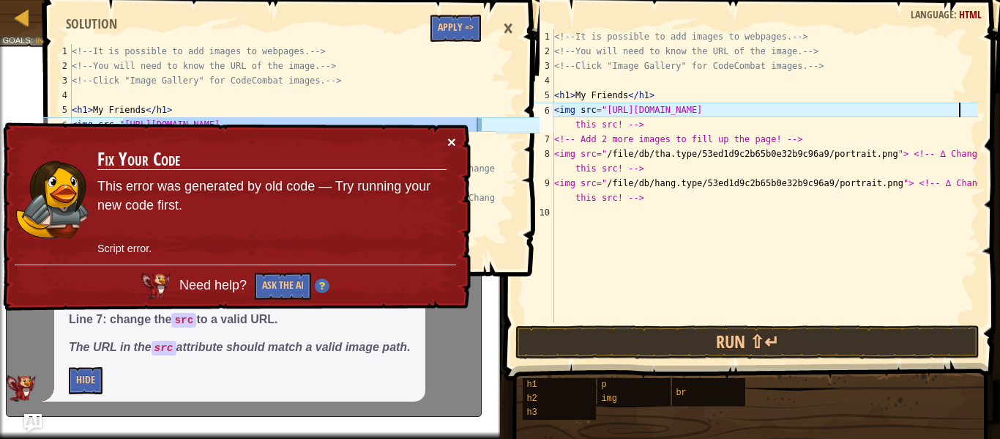
click at [452, 143] on button "×" at bounding box center [451, 141] width 9 height 15
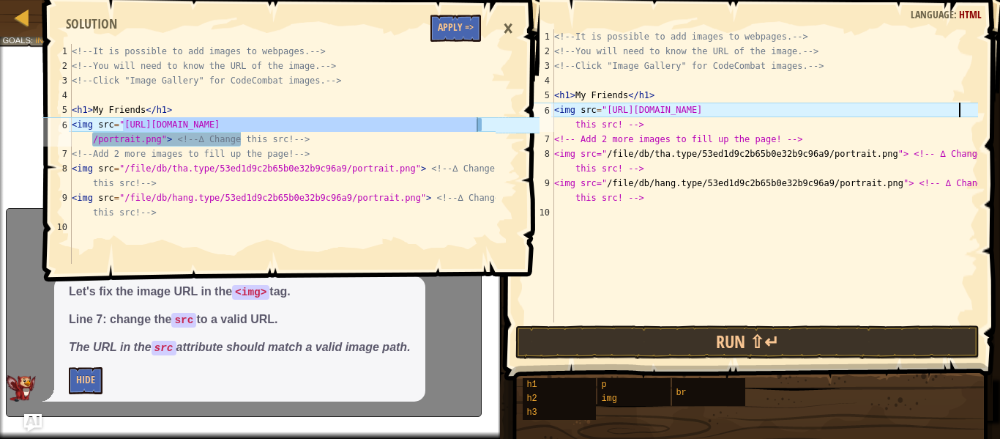
click at [513, 26] on div "×" at bounding box center [508, 29] width 25 height 34
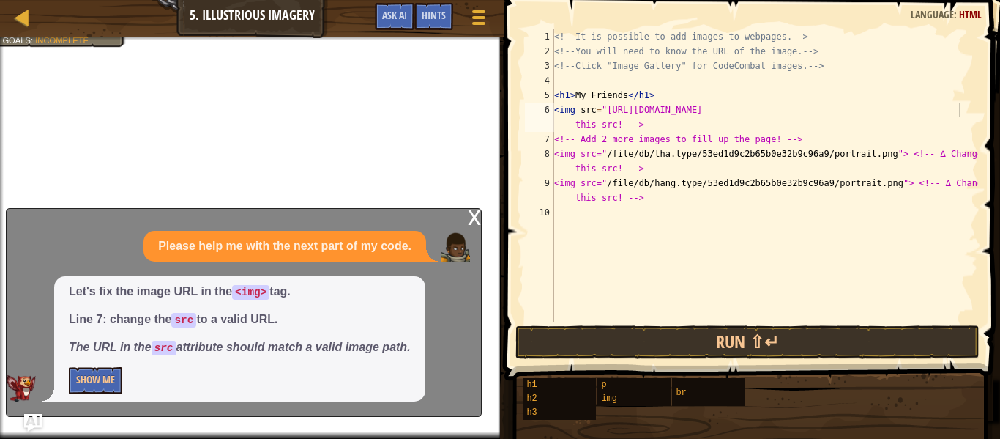
click at [471, 216] on div "x" at bounding box center [474, 216] width 13 height 15
